Goal: Information Seeking & Learning: Learn about a topic

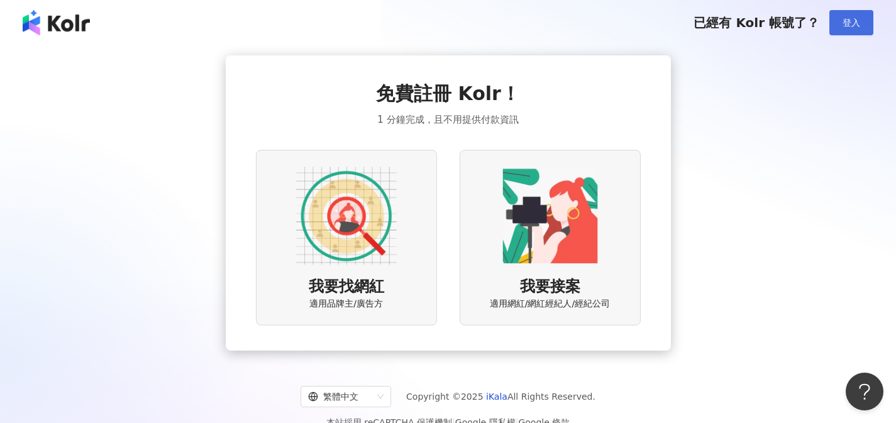
click at [850, 31] on button "登入" at bounding box center [852, 22] width 44 height 25
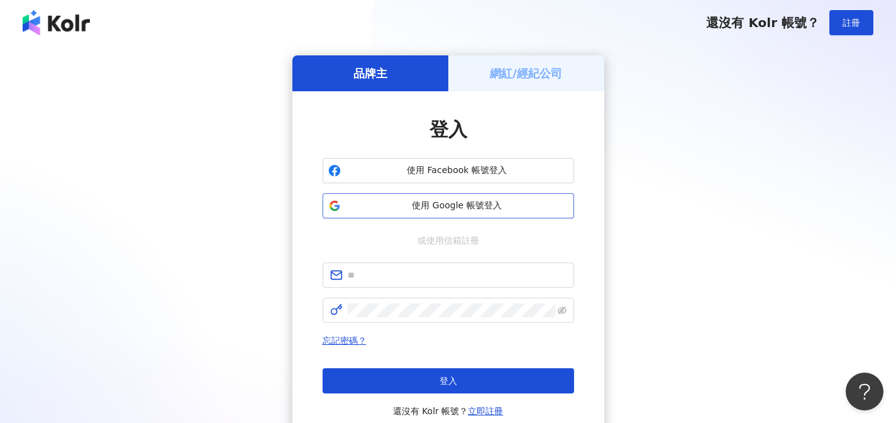
click at [475, 204] on span "使用 Google 帳號登入" at bounding box center [457, 205] width 223 height 13
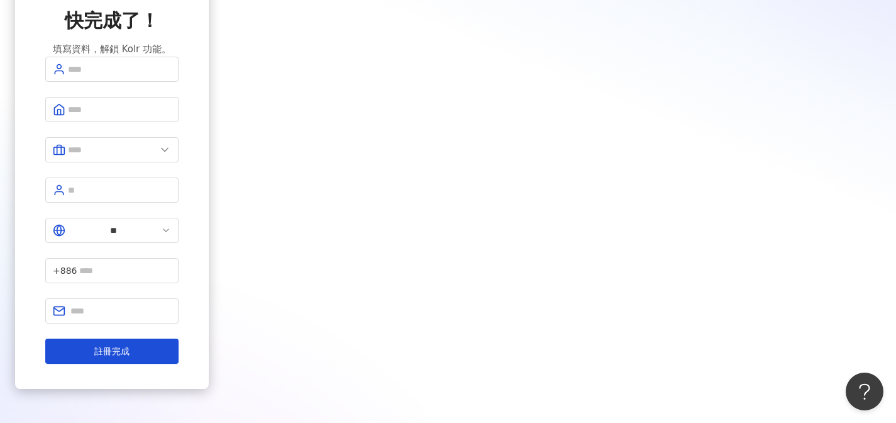
scroll to position [54, 0]
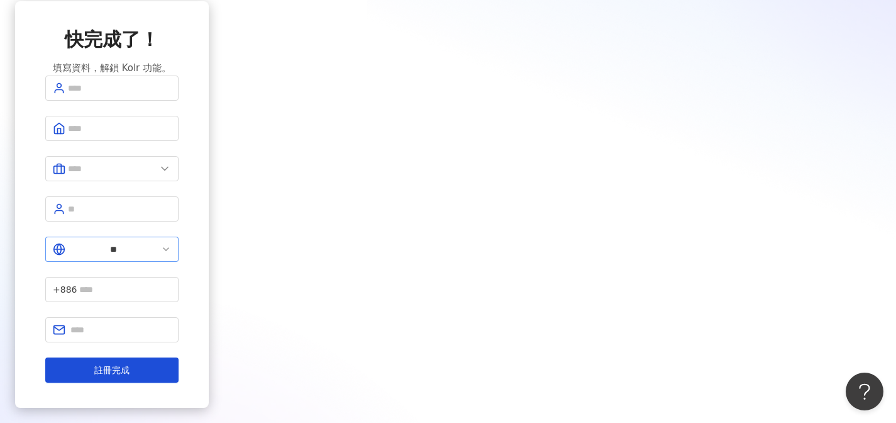
click at [171, 250] on icon at bounding box center [166, 249] width 10 height 10
click at [169, 249] on polyline at bounding box center [166, 249] width 5 height 3
click at [159, 249] on input "**" at bounding box center [113, 249] width 91 height 14
click at [199, 289] on div "快完成了！ 填寫資料，解鎖 Kolr 功能。 ** 台灣 ax al dz 新加坡 泰國 越南 韓國 美國 阿富汗 奧蘭群島 阿爾巴尼亞 阿爾及利亞 +886…" at bounding box center [112, 204] width 194 height 406
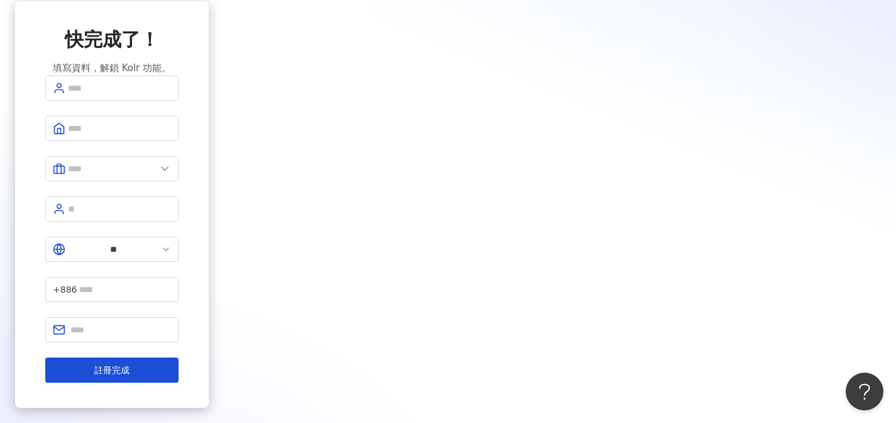
scroll to position [0, 0]
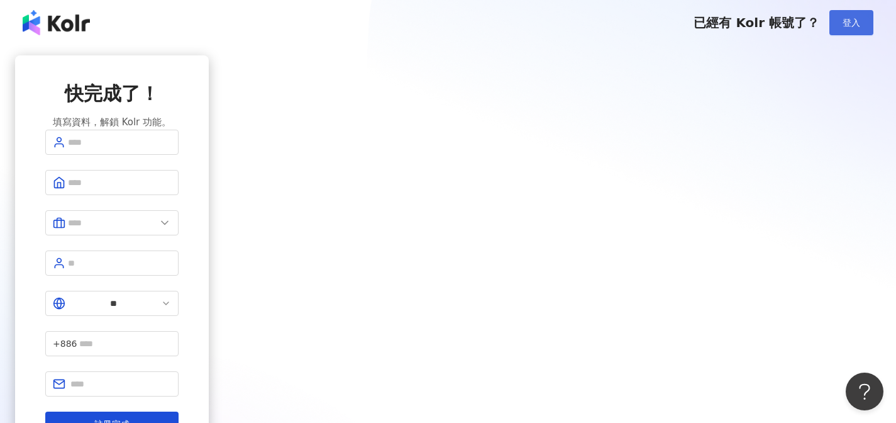
click at [845, 27] on span "登入" at bounding box center [852, 23] width 18 height 10
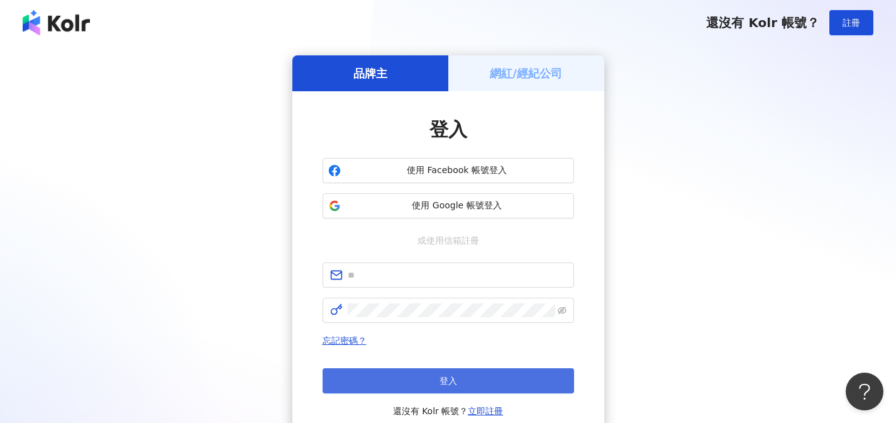
click at [494, 388] on button "登入" at bounding box center [449, 380] width 252 height 25
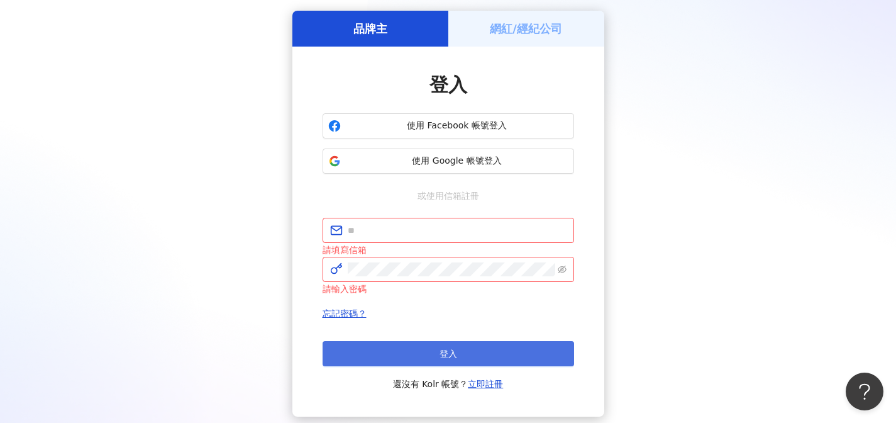
scroll to position [92, 0]
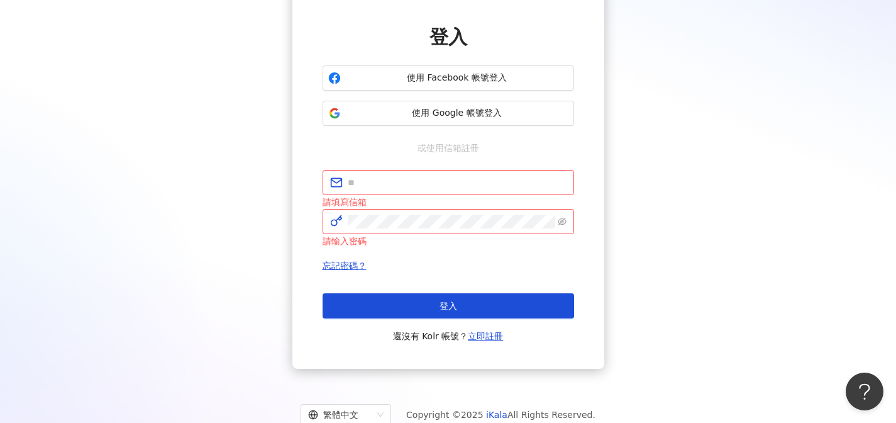
click at [450, 126] on div "登入 使用 Facebook 帳號登入 使用 Google 帳號登入 或使用信箱註冊 請填寫信箱 請輸入密碼 忘記密碼？ 登入 還沒有 Kolr 帳號？ 立即…" at bounding box center [449, 184] width 252 height 320
click at [448, 120] on button "使用 Google 帳號登入" at bounding box center [449, 113] width 252 height 25
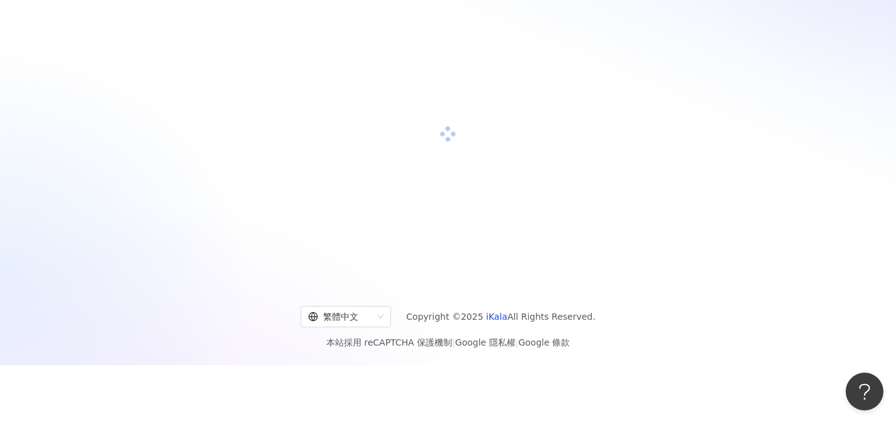
scroll to position [69, 0]
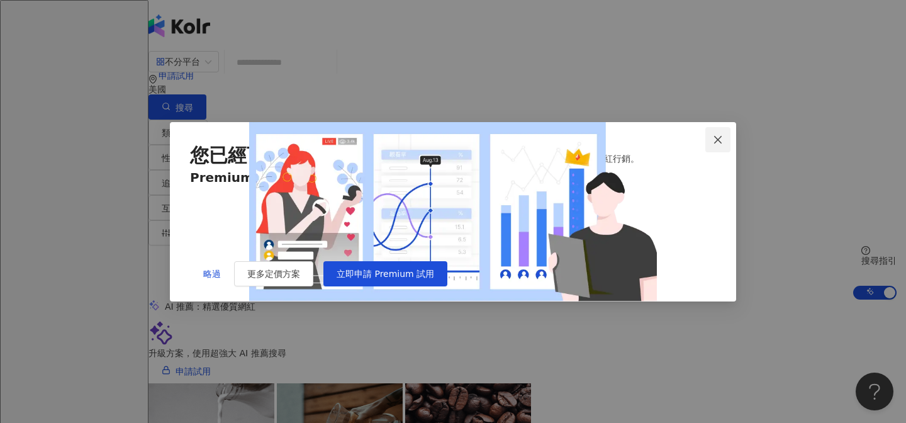
click at [715, 135] on icon "close" at bounding box center [718, 140] width 10 height 10
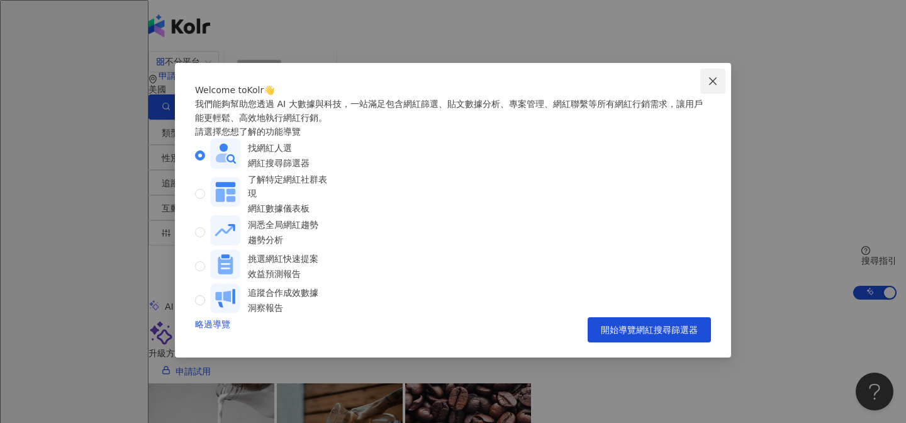
click at [716, 82] on icon "close" at bounding box center [713, 81] width 10 height 10
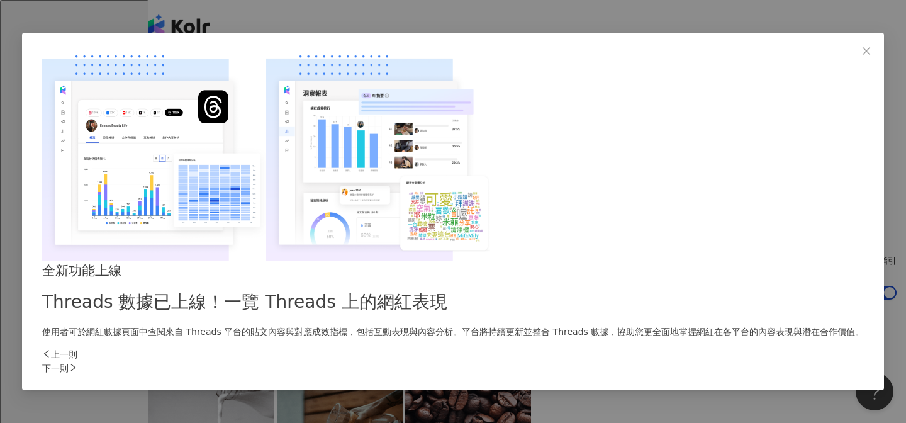
click at [872, 18] on div "全新功能上線 Threads 數據已上線！一覽 Threads 上的網紅表現 使用者可於網紅數據頁面中查閱來自 Threads 平台的貼文內容與對應成效指標，…" at bounding box center [453, 211] width 906 height 423
click at [862, 55] on icon "close" at bounding box center [866, 51] width 8 height 8
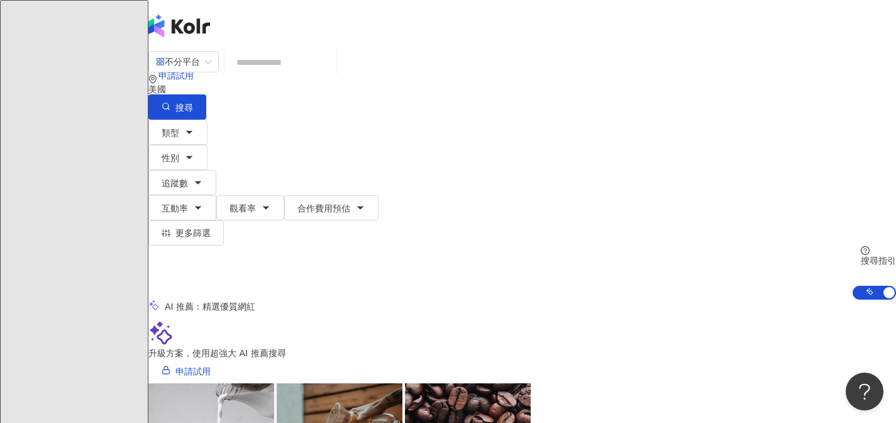
click at [855, 151] on div "A" at bounding box center [522, 176] width 748 height 50
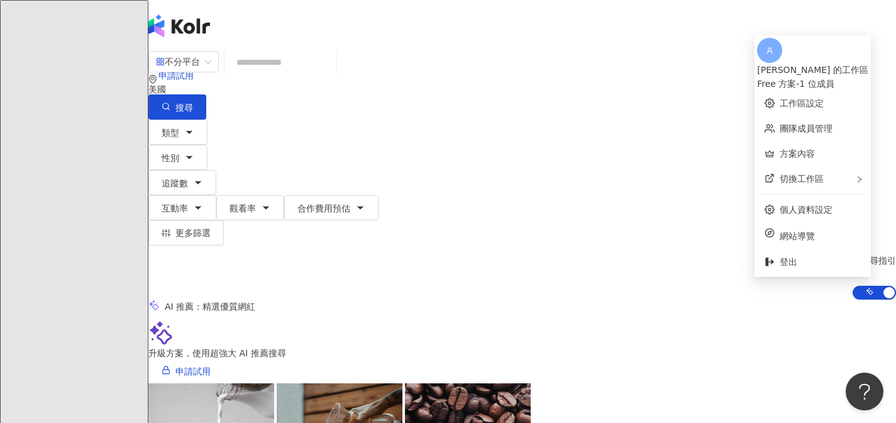
click at [182, 172] on icon at bounding box center [178, 176] width 9 height 9
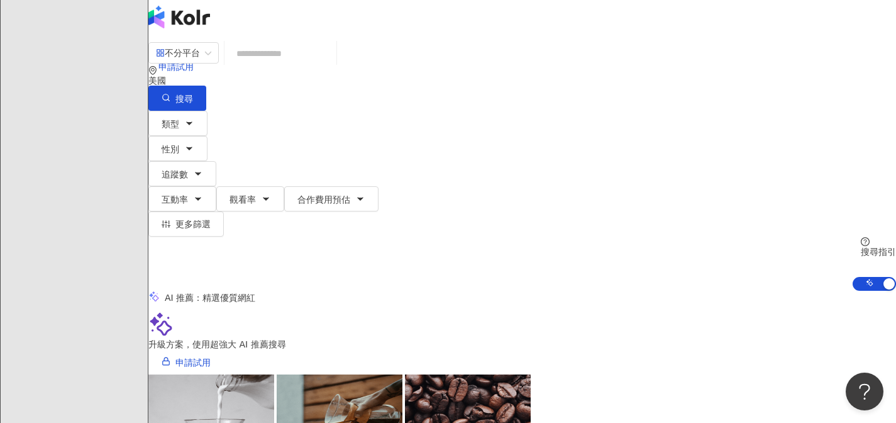
click at [331, 65] on input "search" at bounding box center [281, 54] width 102 height 24
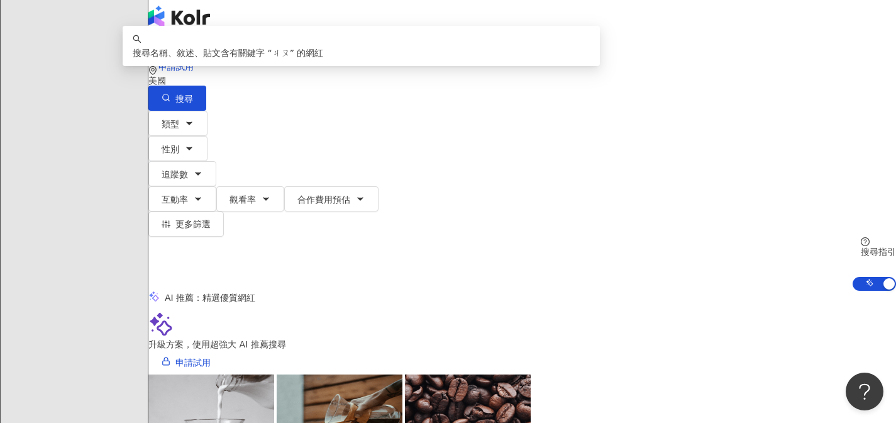
type input "*"
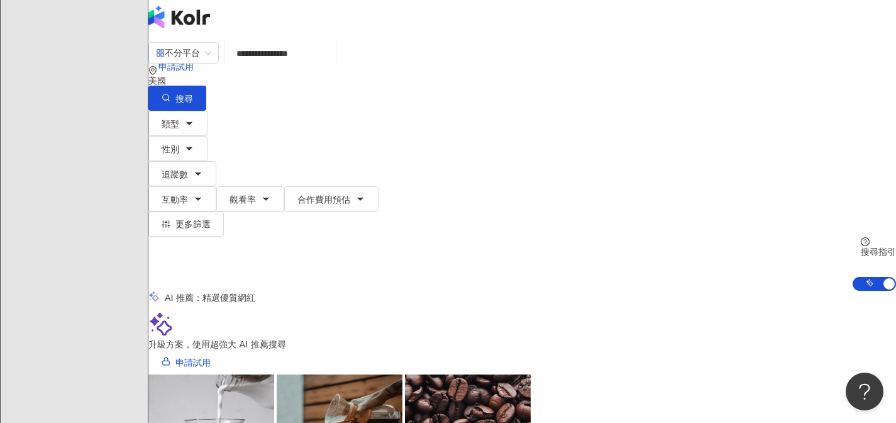
type input "**********"
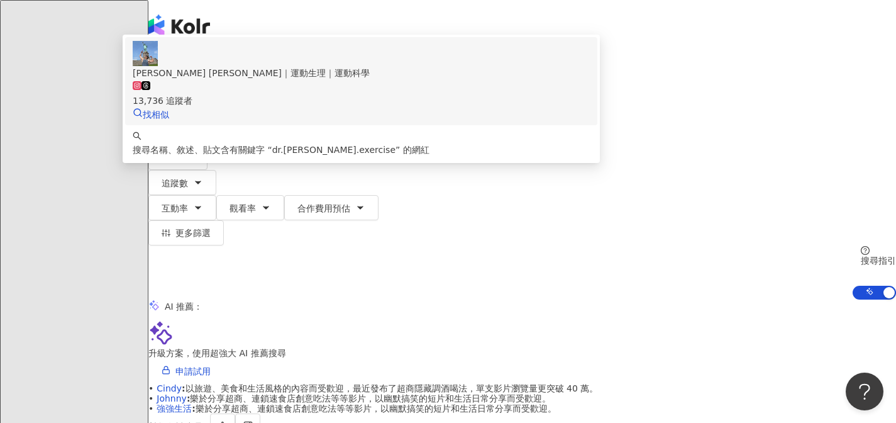
click at [437, 80] on div "[PERSON_NAME] [PERSON_NAME]｜運動生理｜運動科學" at bounding box center [361, 73] width 457 height 14
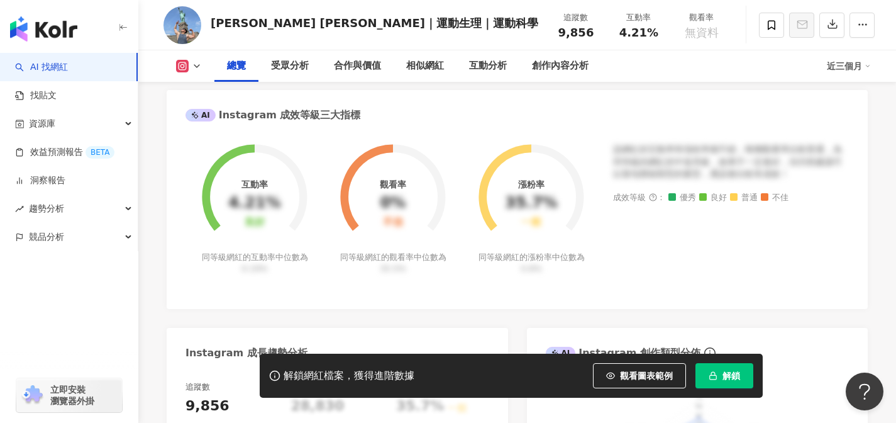
scroll to position [601, 0]
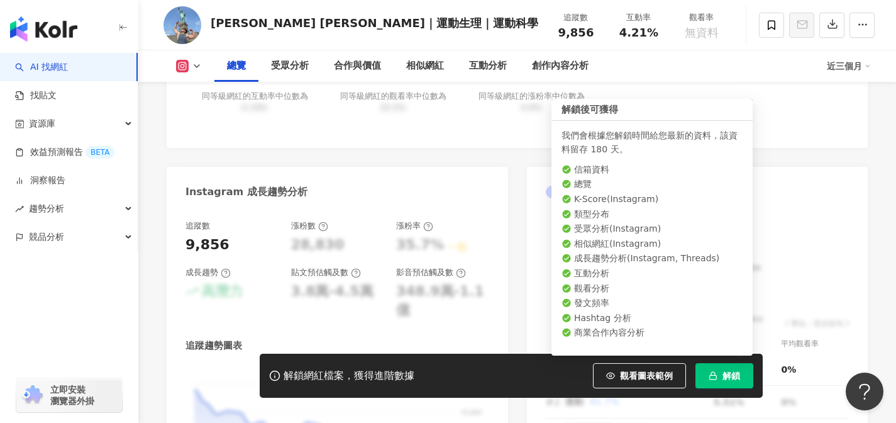
click at [713, 370] on button "解鎖" at bounding box center [725, 375] width 58 height 25
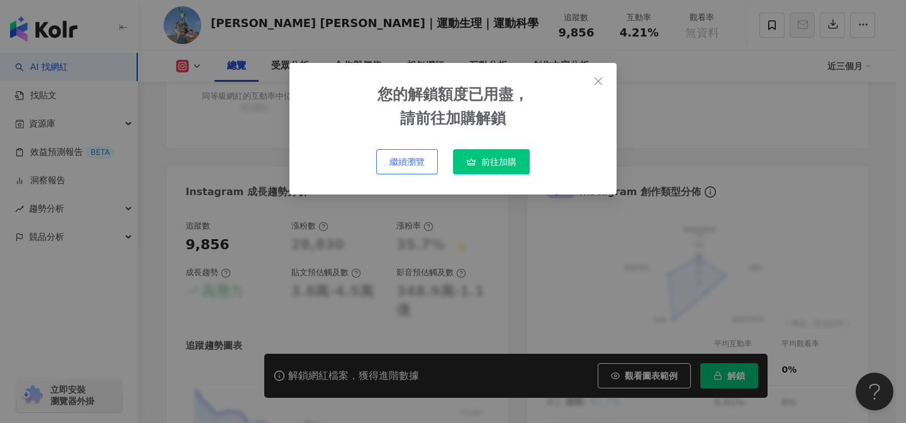
click at [412, 170] on button "繼續瀏覽" at bounding box center [407, 161] width 62 height 25
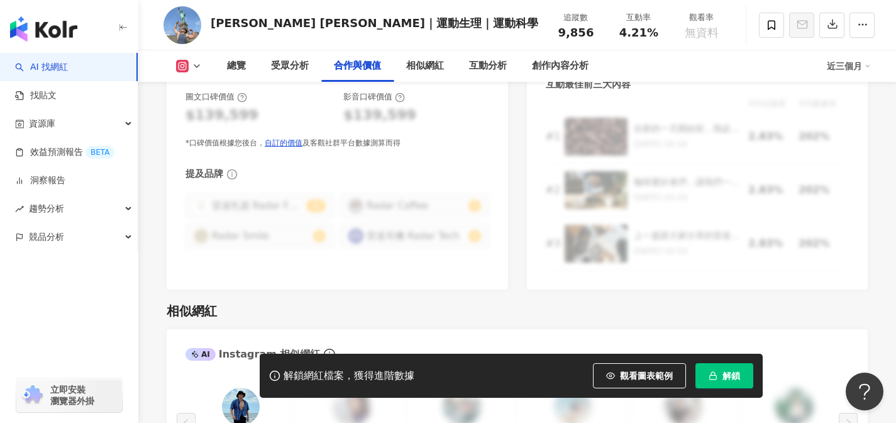
scroll to position [2030, 0]
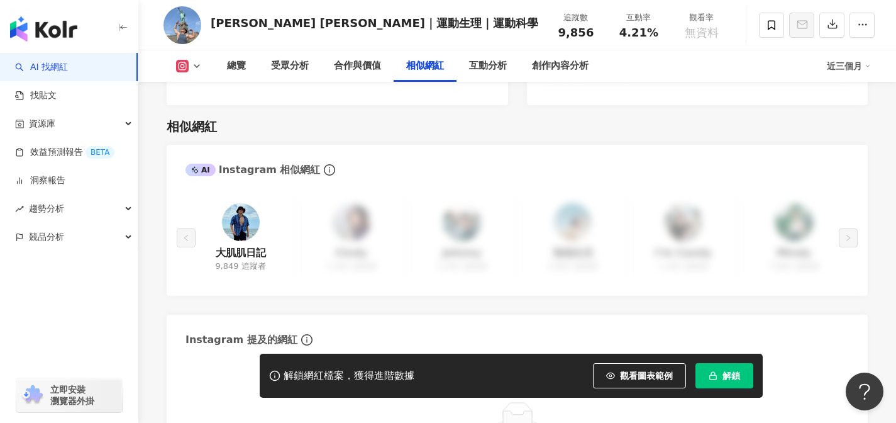
click at [253, 216] on img at bounding box center [241, 222] width 38 height 38
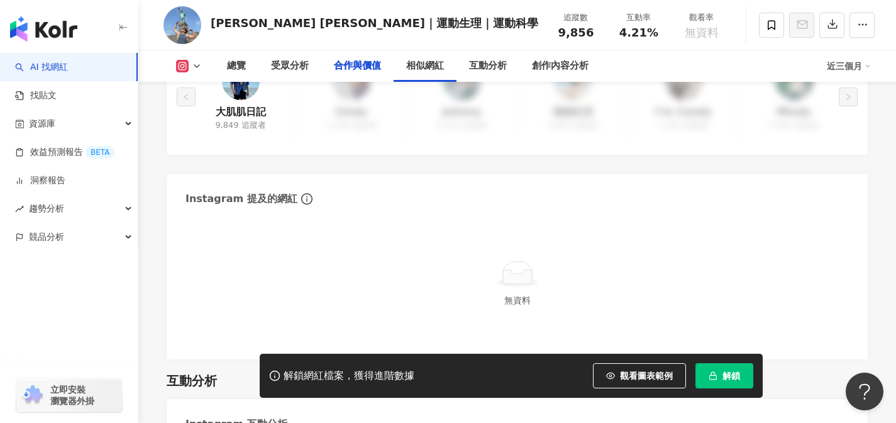
scroll to position [1437, 0]
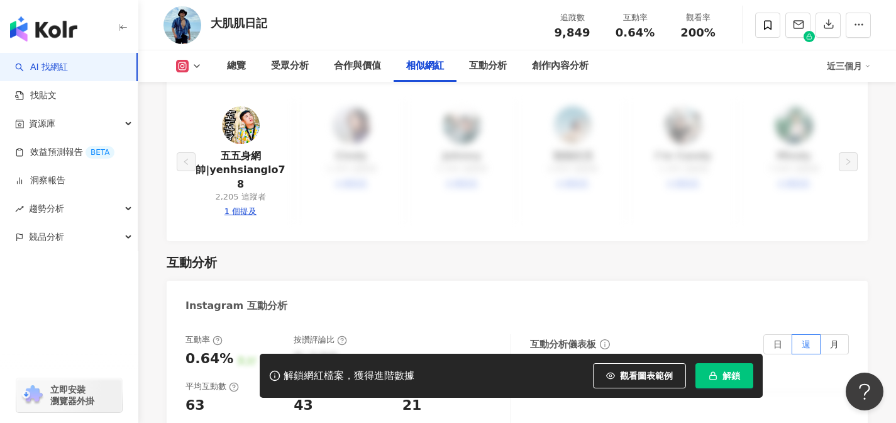
scroll to position [2470, 0]
